Goal: Communication & Community: Answer question/provide support

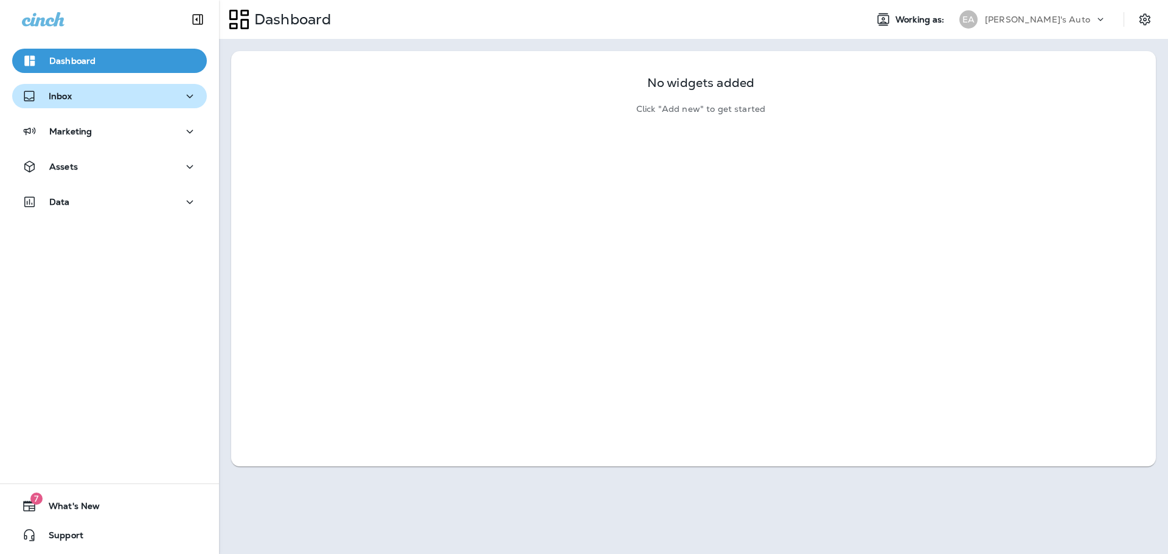
click at [102, 94] on div "Inbox" at bounding box center [109, 96] width 175 height 15
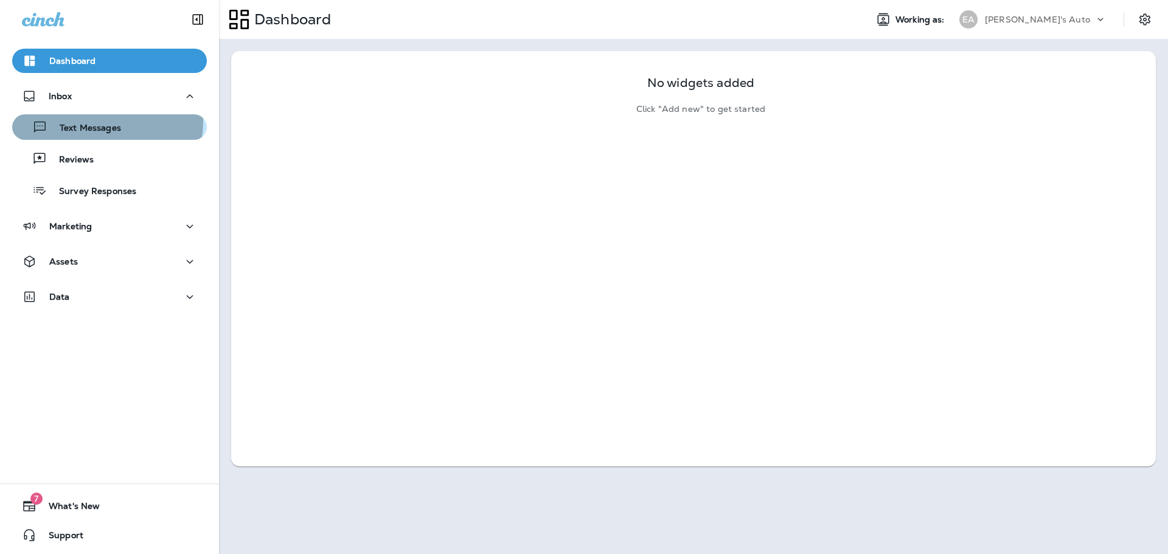
click at [89, 121] on div "Text Messages" at bounding box center [69, 127] width 104 height 18
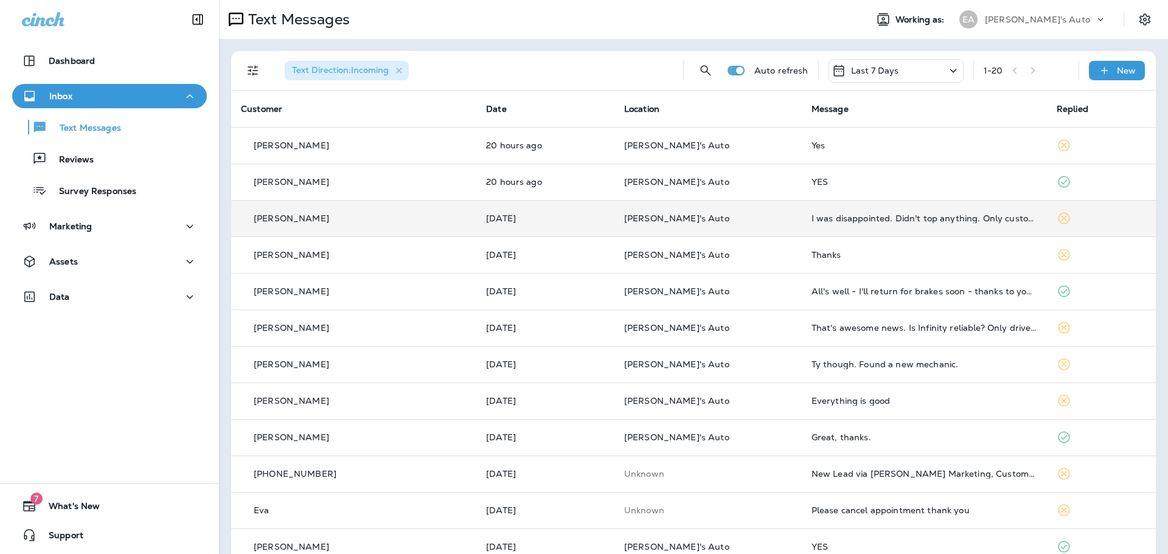
click at [822, 213] on td "I was disappointed. Didn't top anything. Only customer, took an hour. I even ga…" at bounding box center [924, 218] width 245 height 36
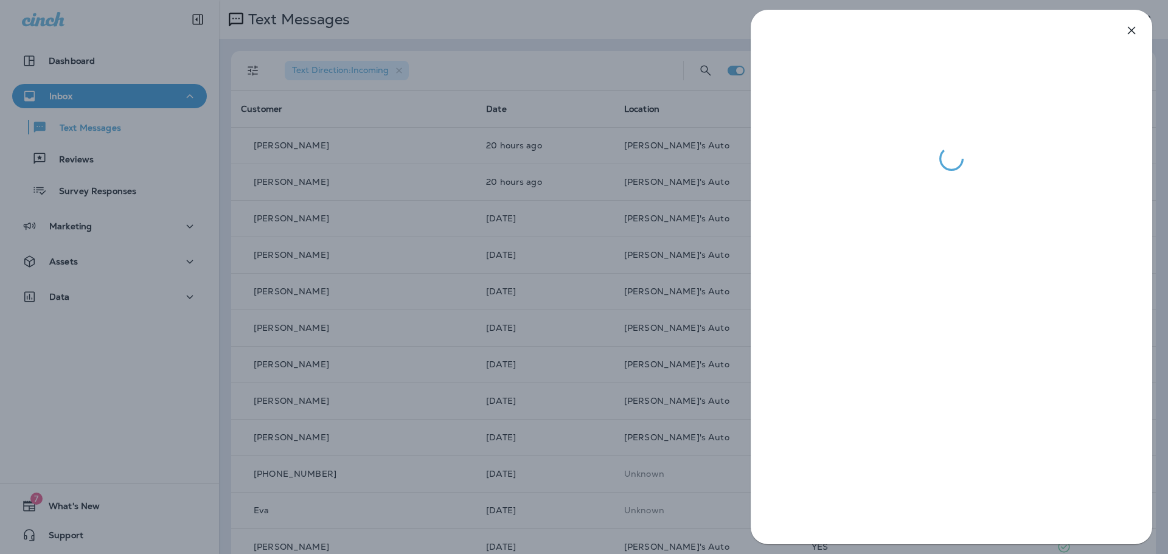
click at [547, 181] on div at bounding box center [584, 277] width 1168 height 554
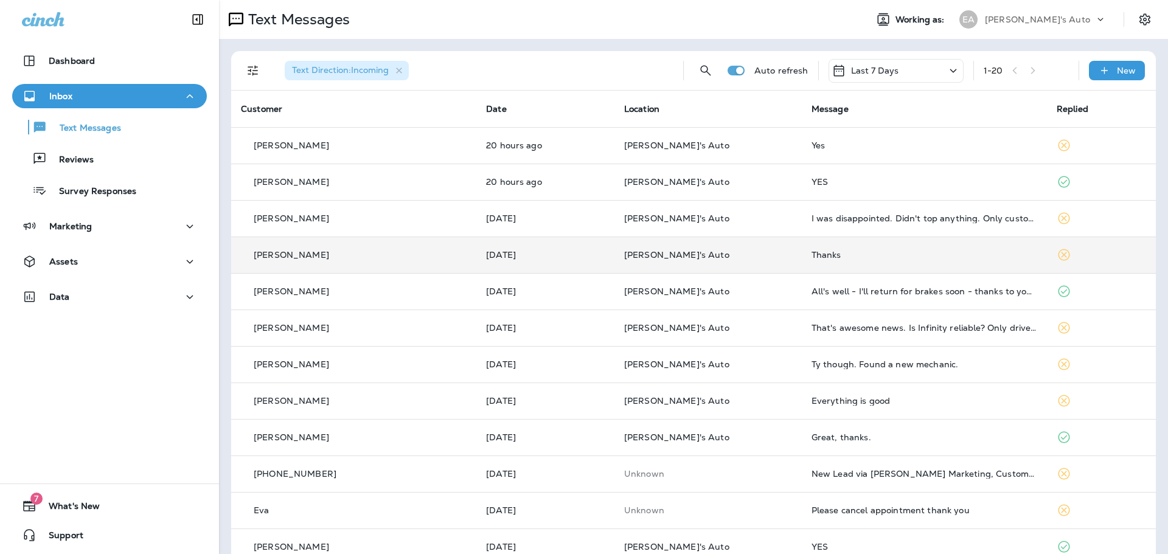
click at [731, 256] on p "[PERSON_NAME]'s Auto" at bounding box center [708, 255] width 168 height 10
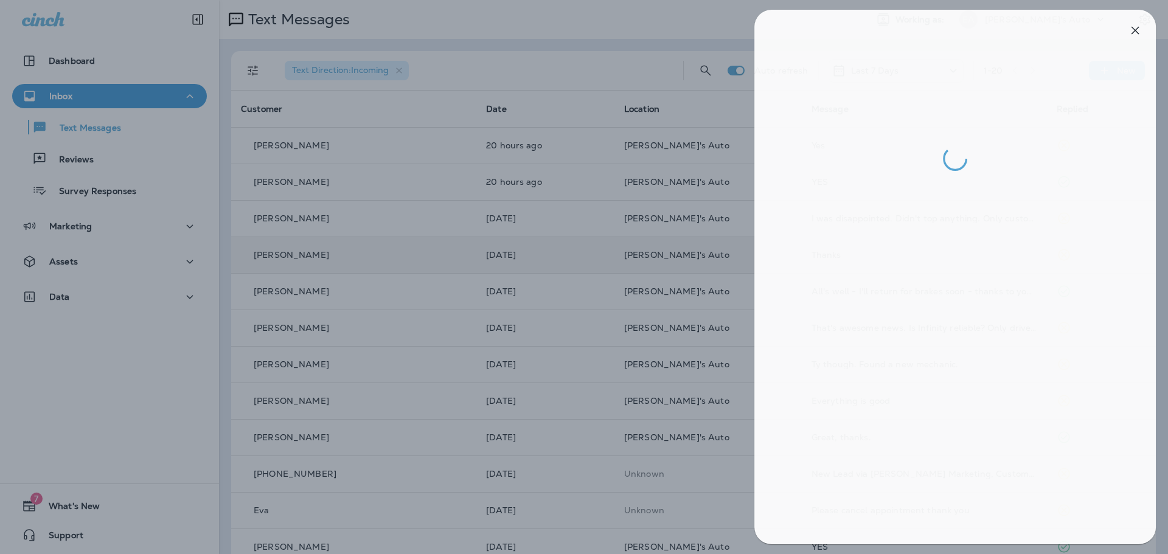
click at [536, 334] on div at bounding box center [588, 277] width 1168 height 554
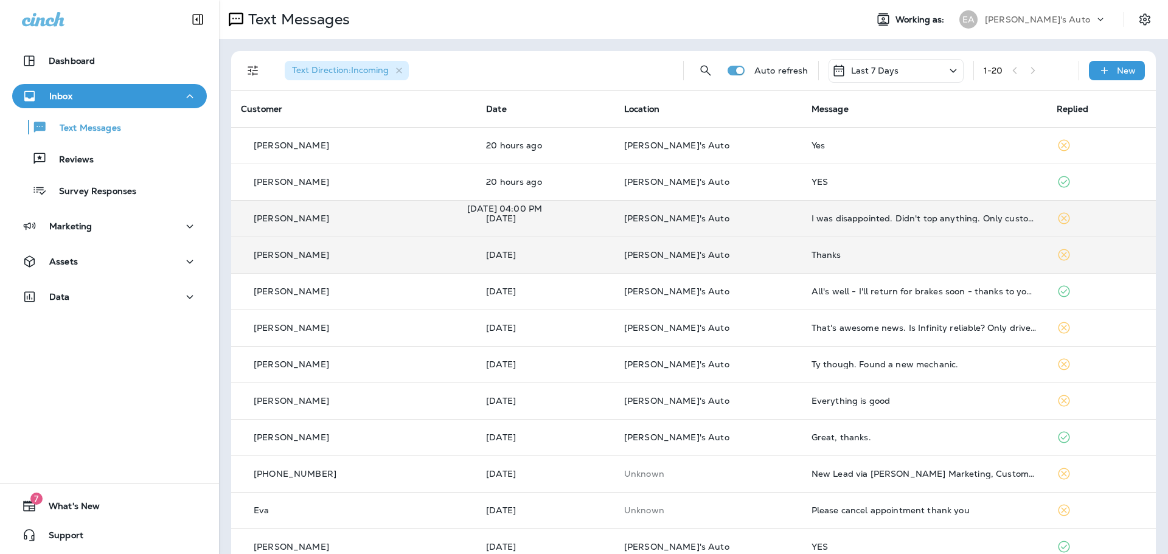
click at [544, 215] on p "[DATE]" at bounding box center [545, 219] width 119 height 10
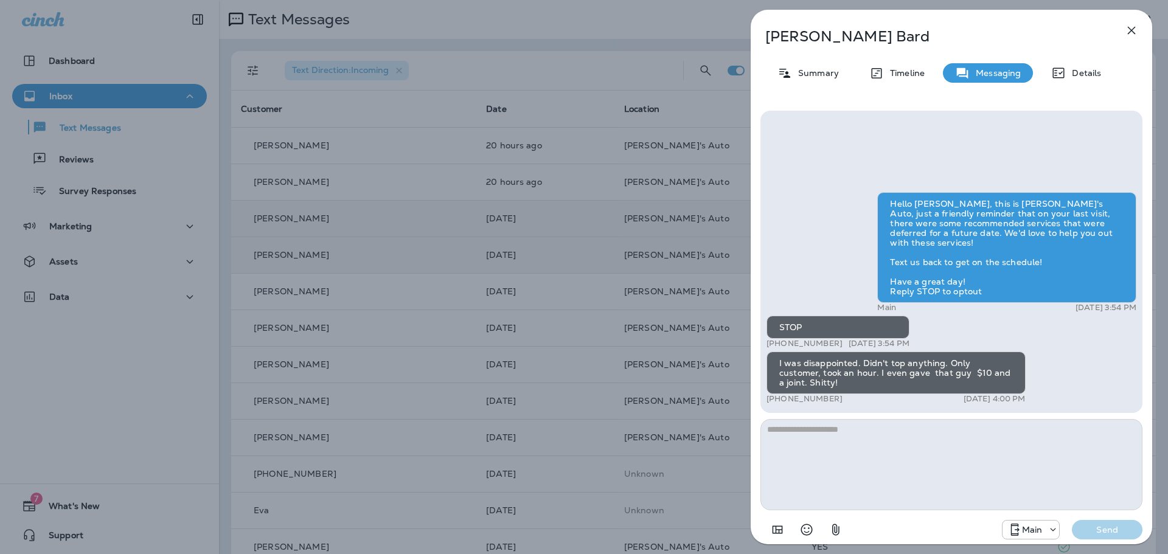
click at [920, 445] on textarea at bounding box center [951, 464] width 382 height 91
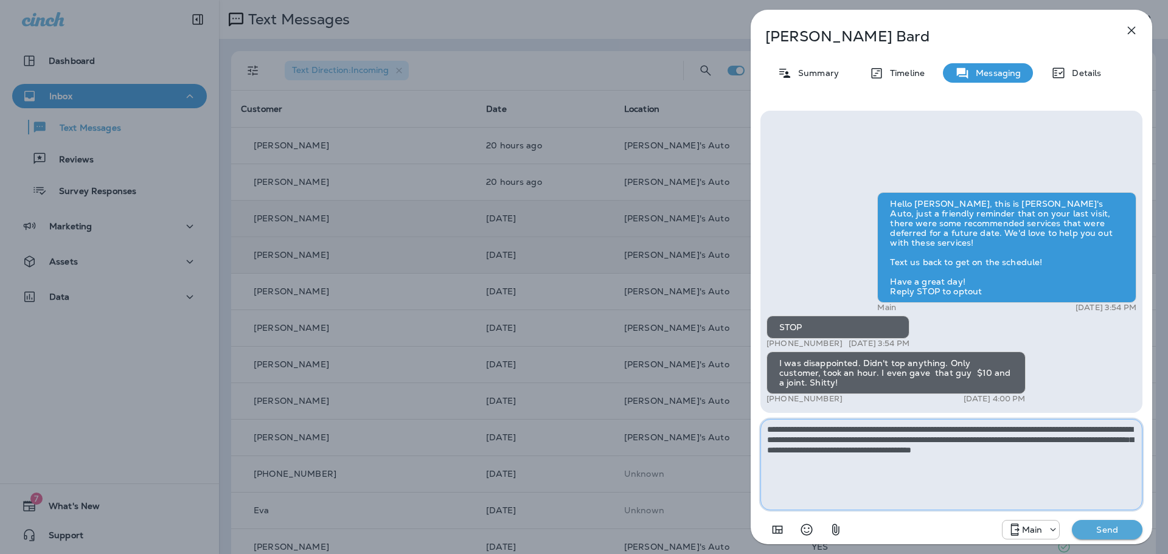
click at [1058, 448] on textarea "**********" at bounding box center [951, 464] width 382 height 91
type textarea "**********"
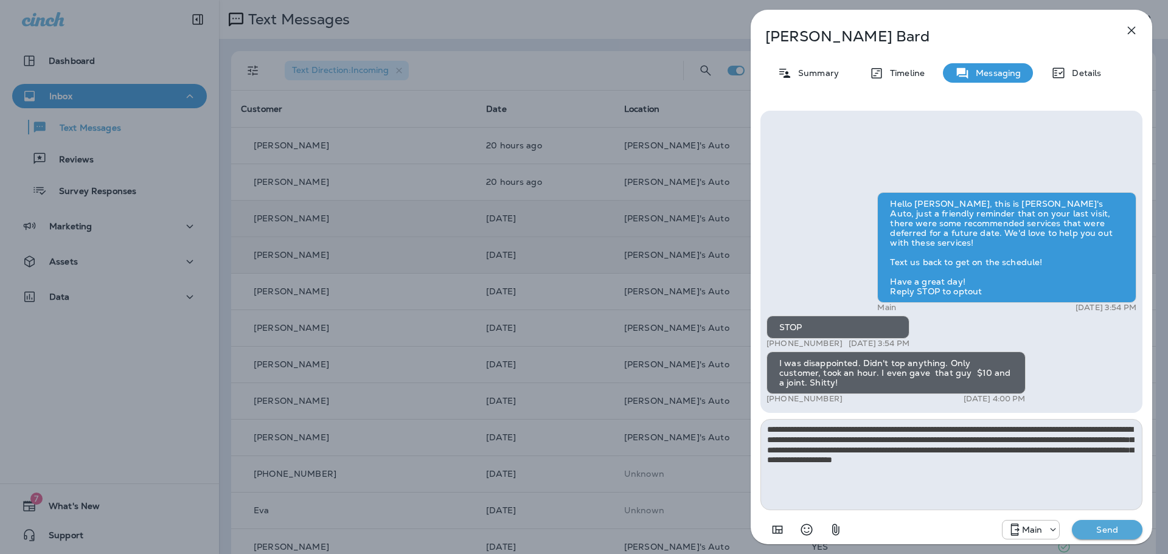
click at [1109, 523] on button "Send" at bounding box center [1107, 529] width 71 height 19
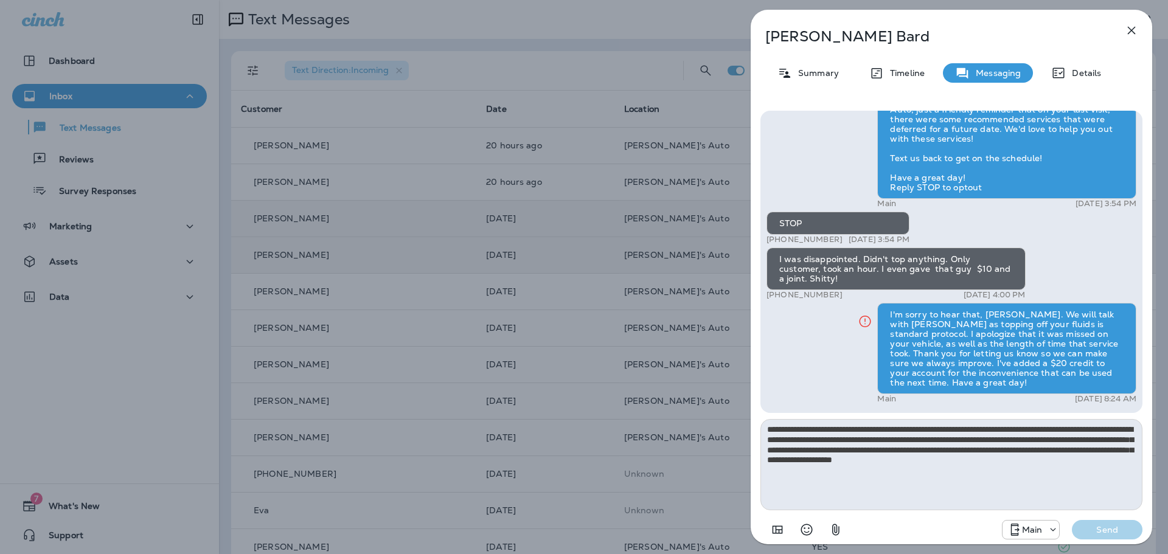
click at [1128, 30] on icon "button" at bounding box center [1131, 30] width 15 height 15
